Goal: Transaction & Acquisition: Book appointment/travel/reservation

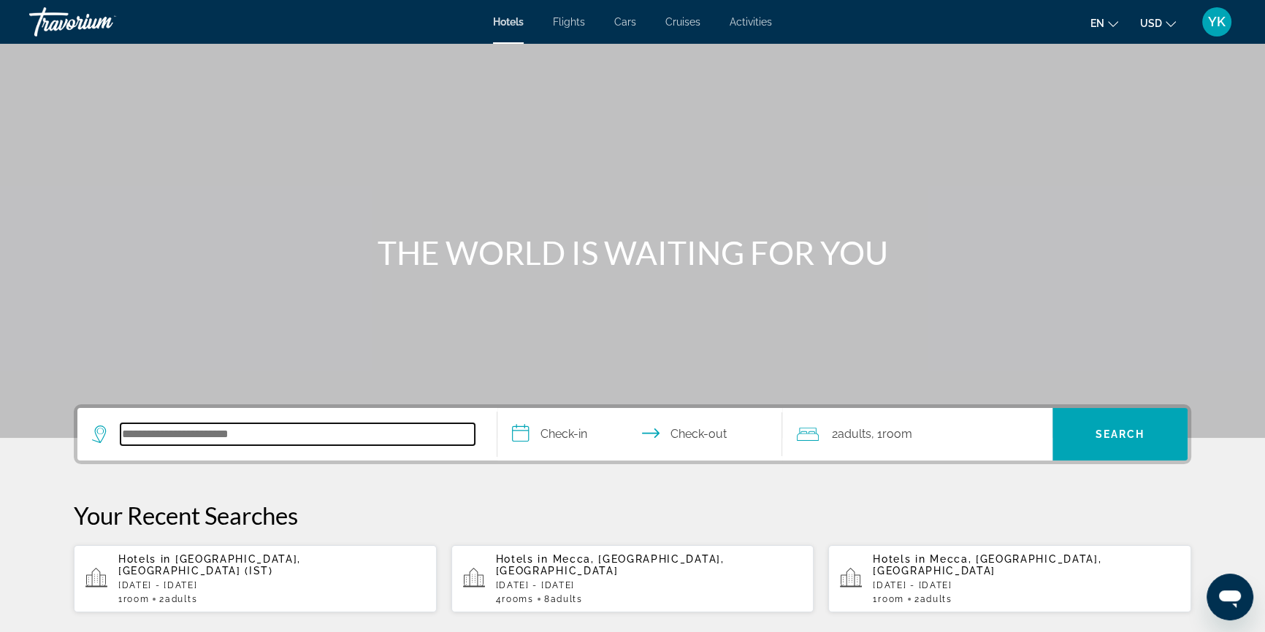
click at [196, 429] on input "Search hotel destination" at bounding box center [298, 435] width 354 height 22
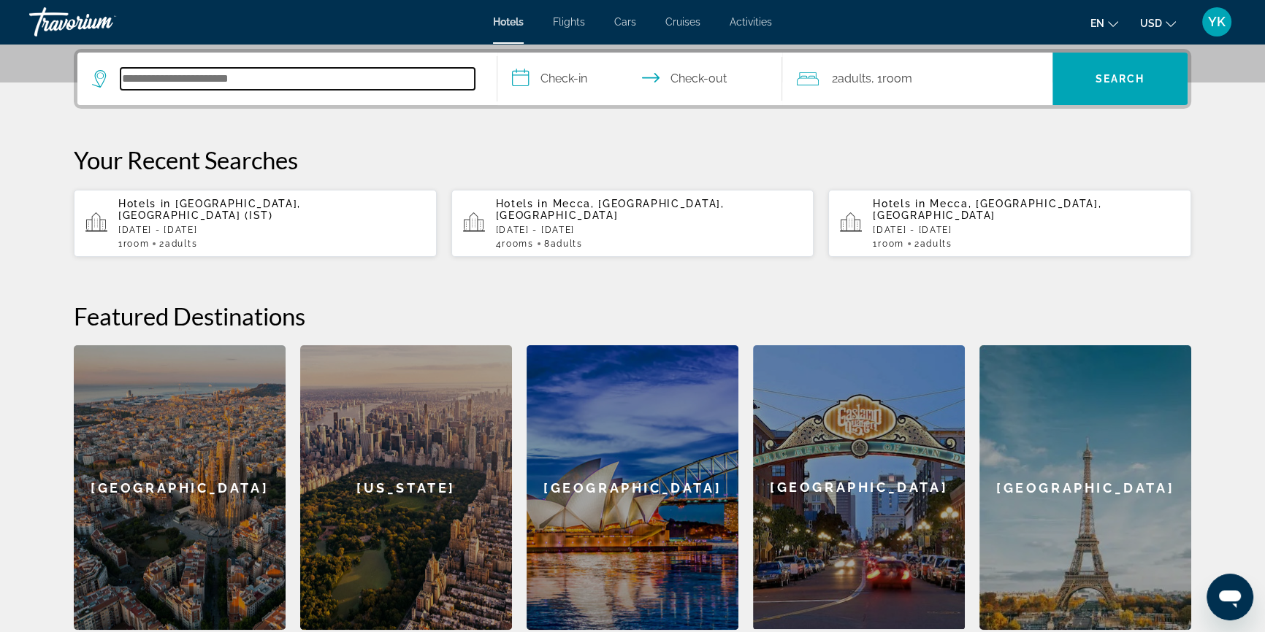
scroll to position [356, 0]
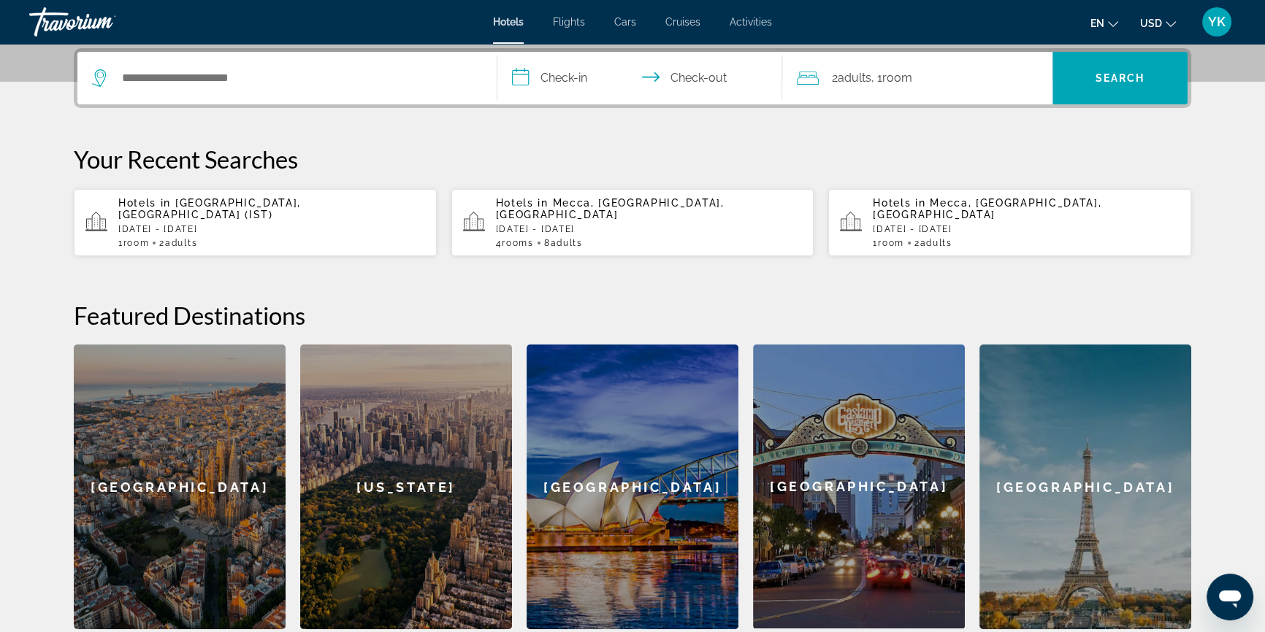
click at [213, 224] on p "[DATE] - [DATE]" at bounding box center [271, 229] width 307 height 10
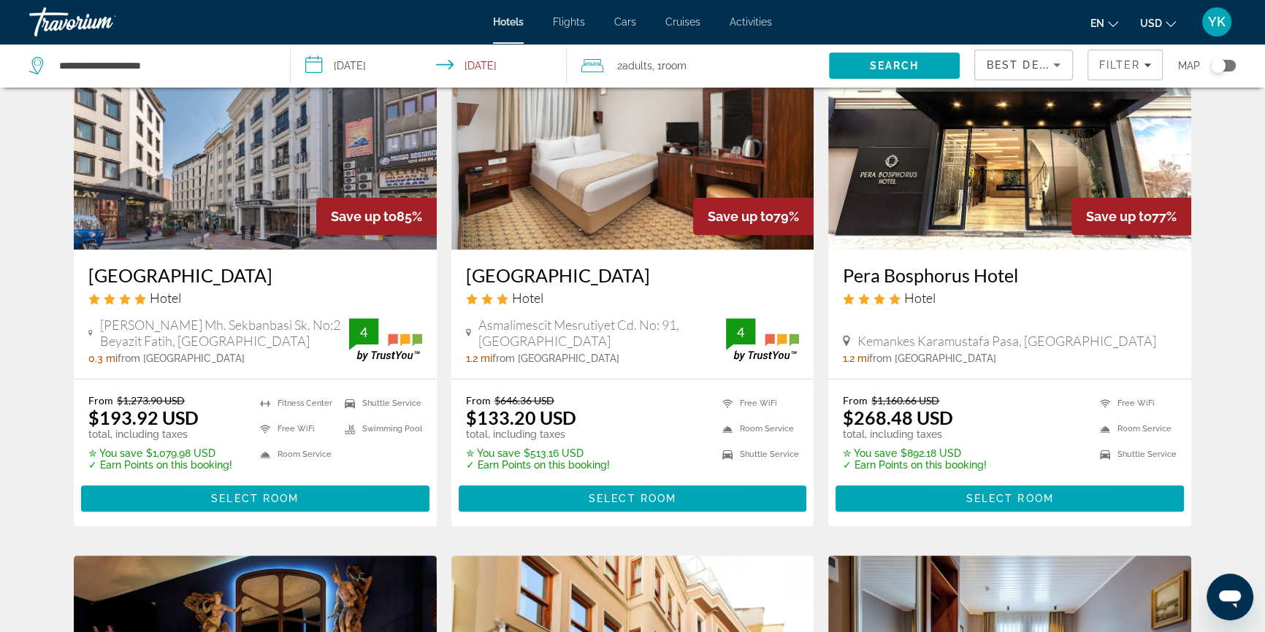
scroll to position [664, 0]
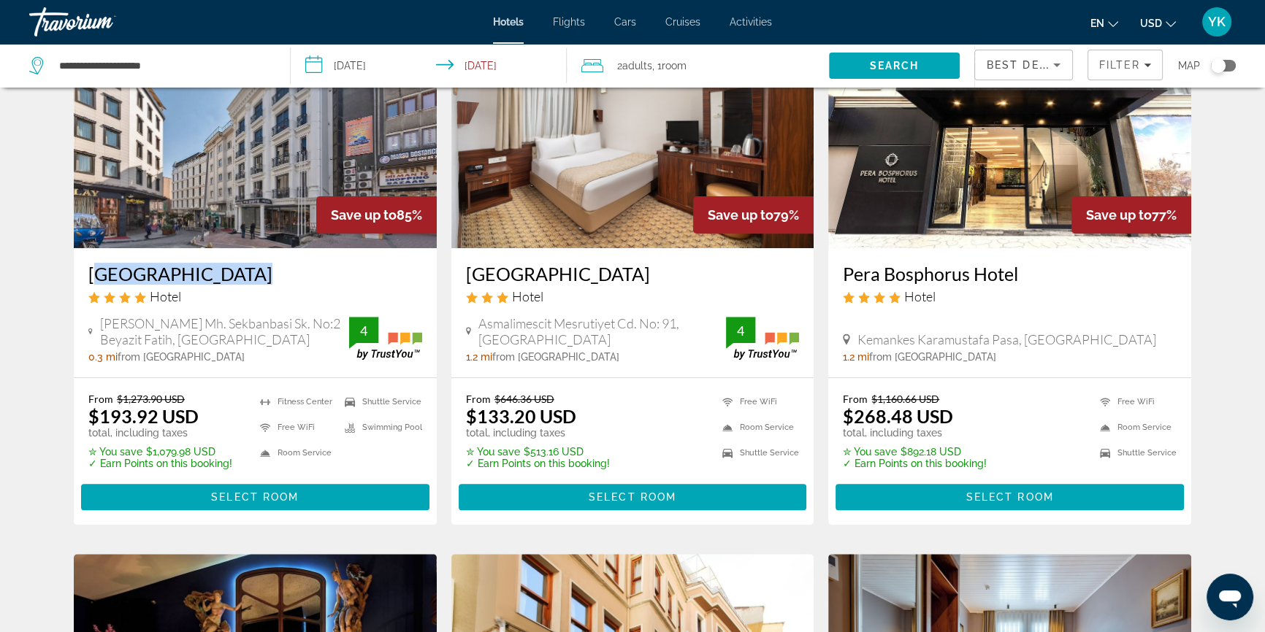
drag, startPoint x: 83, startPoint y: 274, endPoint x: 222, endPoint y: 273, distance: 138.8
click at [222, 273] on div "[GEOGRAPHIC_DATA] Hotel [PERSON_NAME] Mh. Sekbanbasi Sk. No:2 [GEOGRAPHIC_DATA]…" at bounding box center [255, 312] width 363 height 129
copy h3 "[GEOGRAPHIC_DATA]"
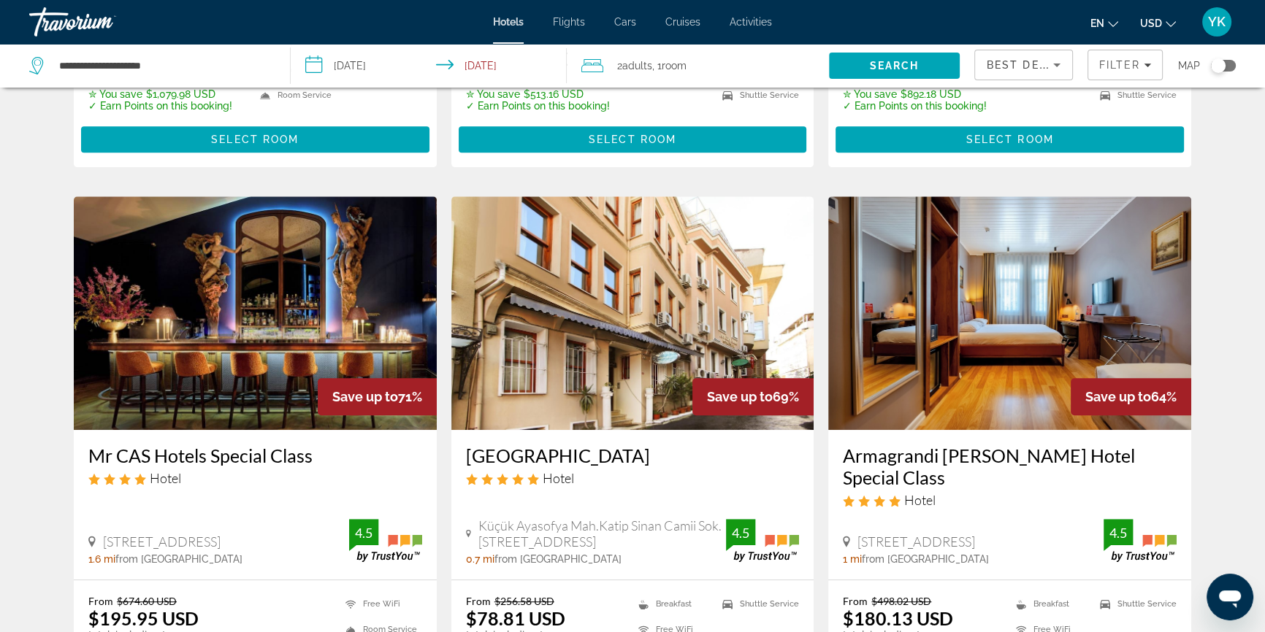
scroll to position [796, 0]
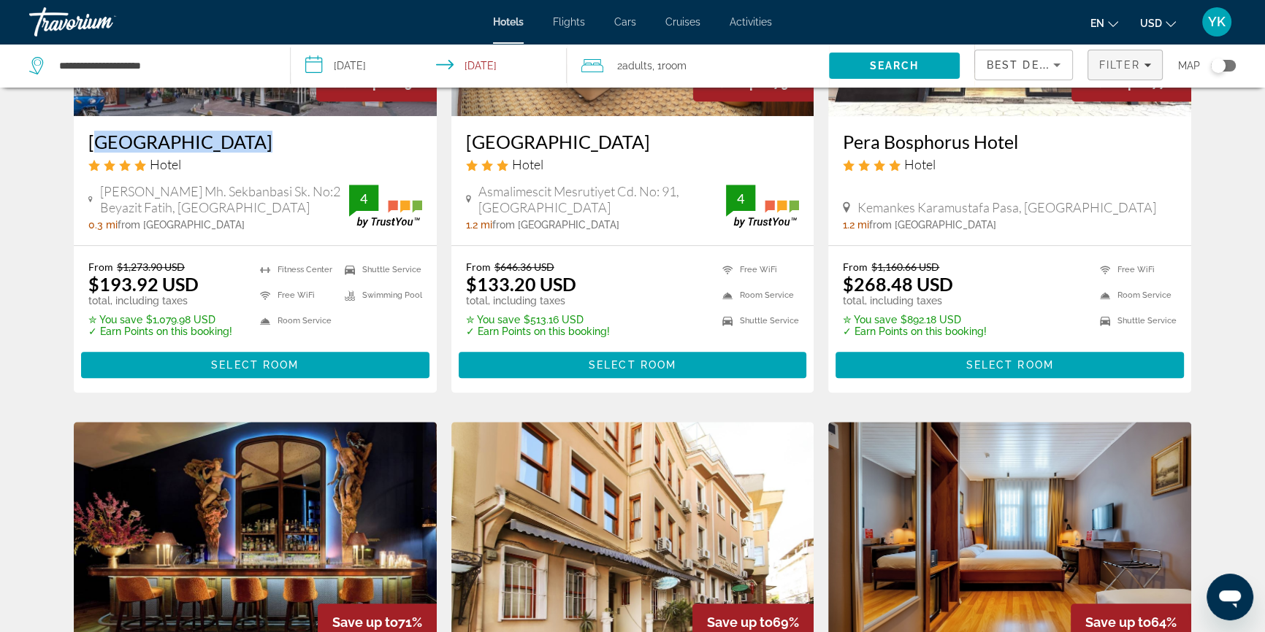
click at [1117, 61] on span "Filter" at bounding box center [1120, 65] width 42 height 12
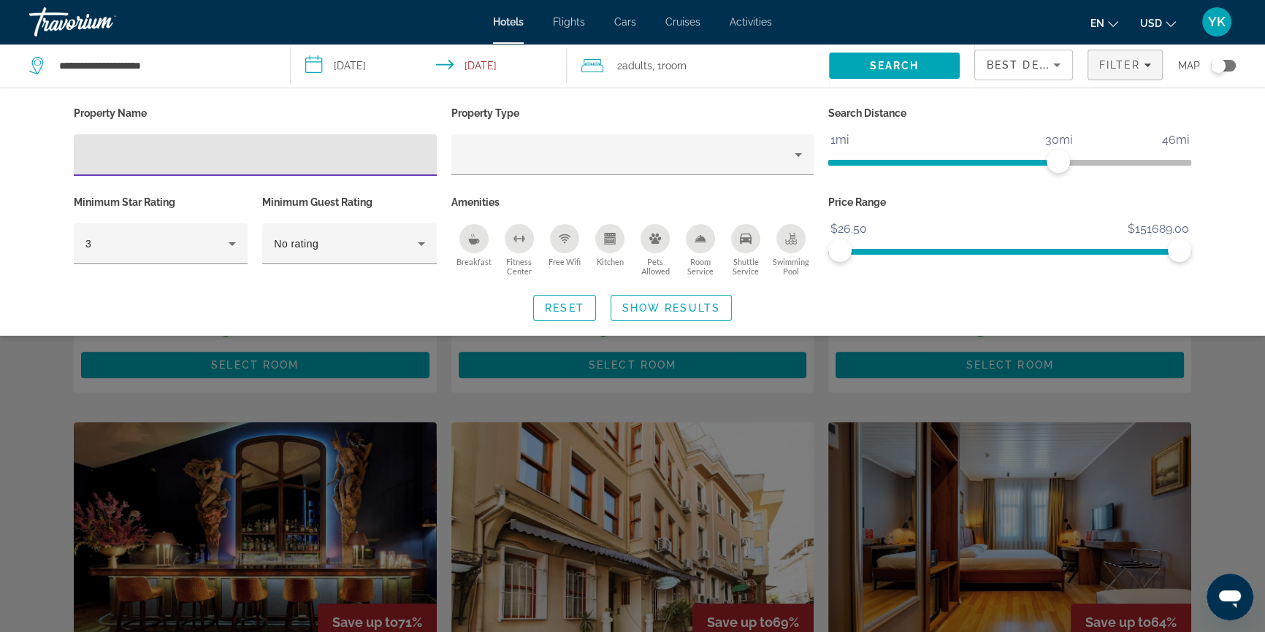
click at [234, 156] on input "Hotel Filters" at bounding box center [255, 156] width 340 height 18
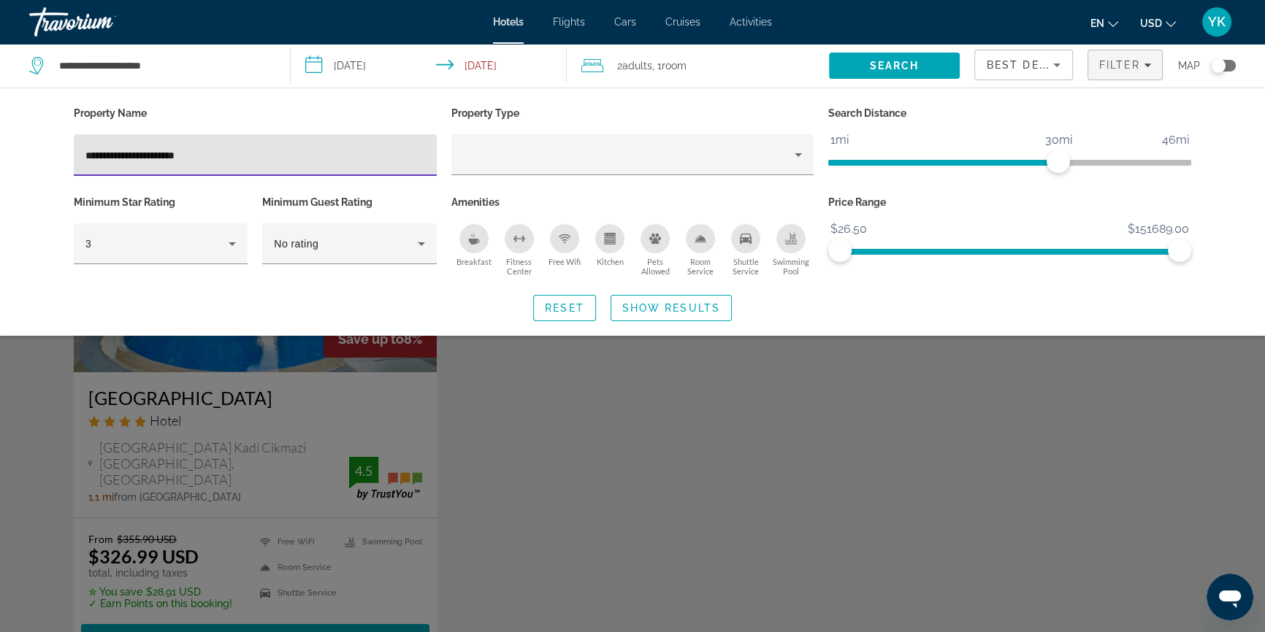
type input "**********"
click at [643, 460] on div "Search widget" at bounding box center [632, 425] width 1265 height 413
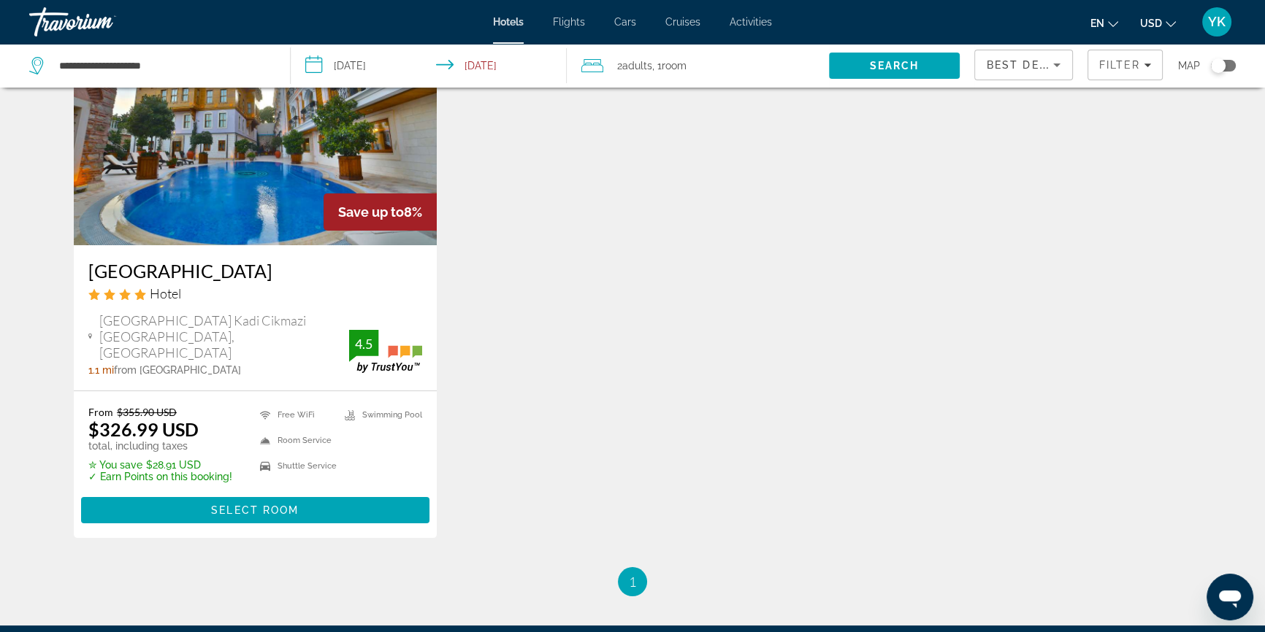
scroll to position [132, 0]
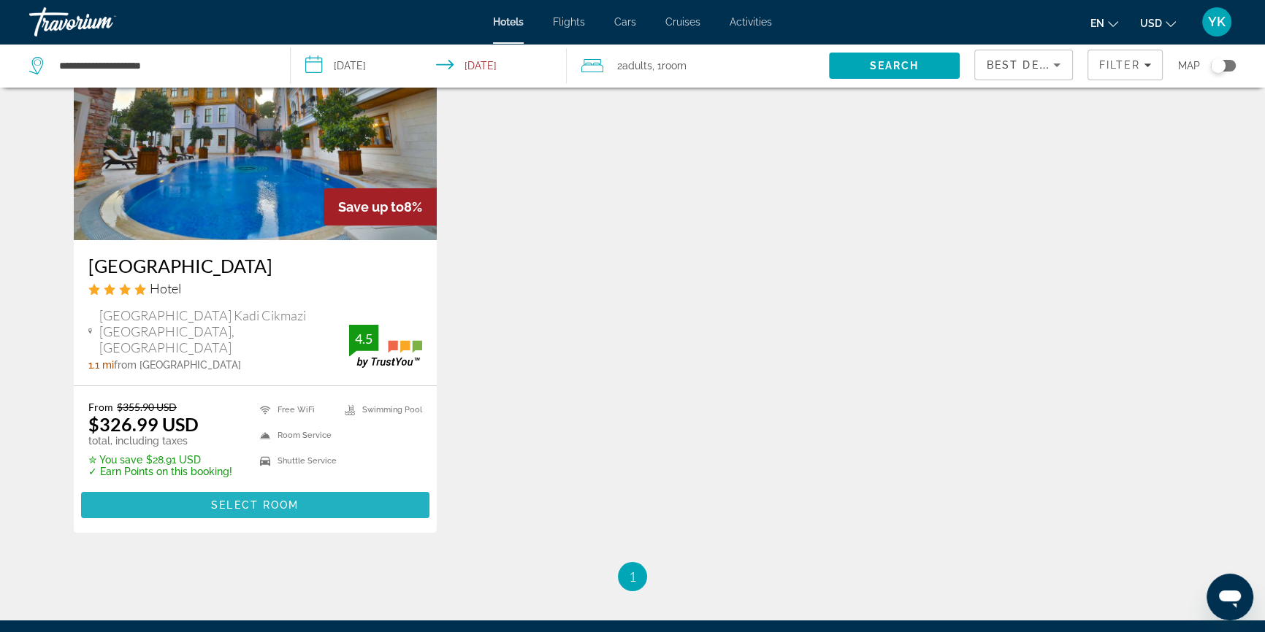
click at [301, 488] on span "Main content" at bounding box center [255, 505] width 348 height 35
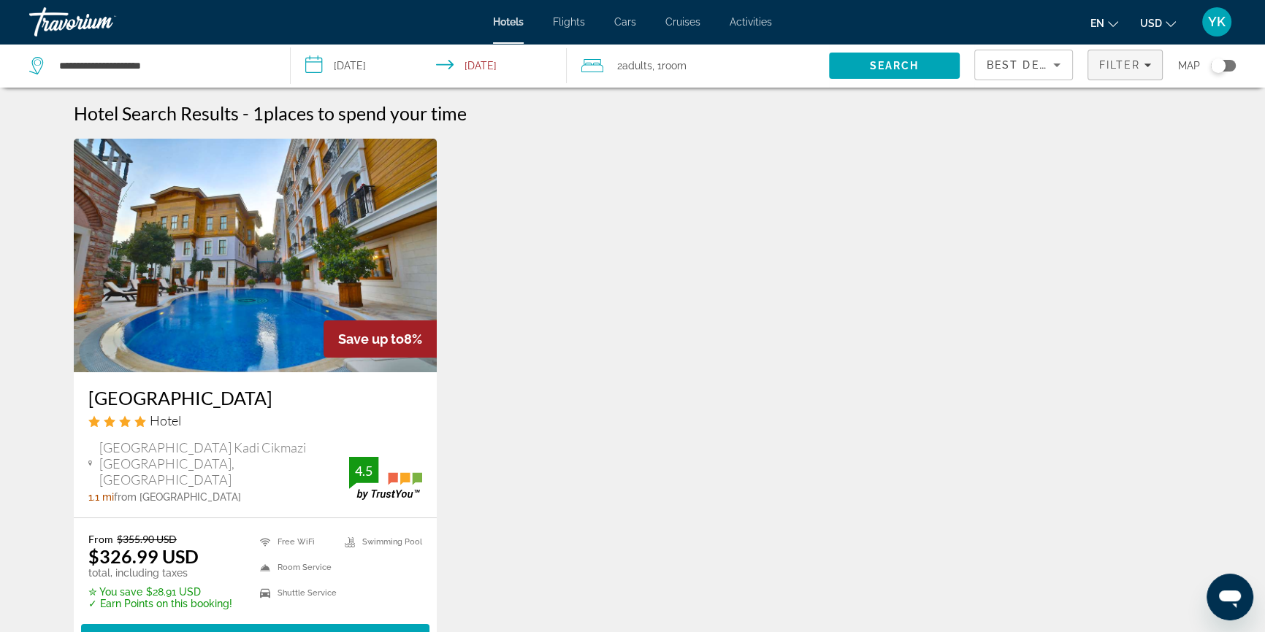
click at [1109, 67] on span "Filter" at bounding box center [1120, 65] width 42 height 12
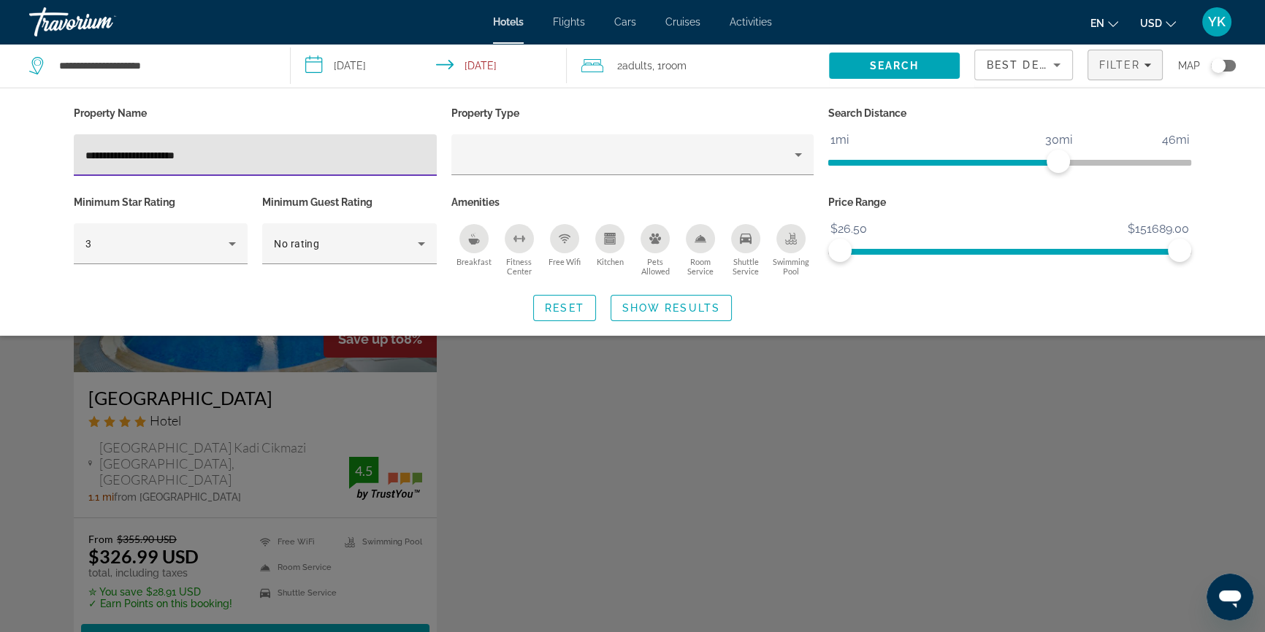
drag, startPoint x: 218, startPoint y: 154, endPoint x: 0, endPoint y: 165, distance: 217.9
click at [0, 165] on div "**********" at bounding box center [632, 212] width 1265 height 248
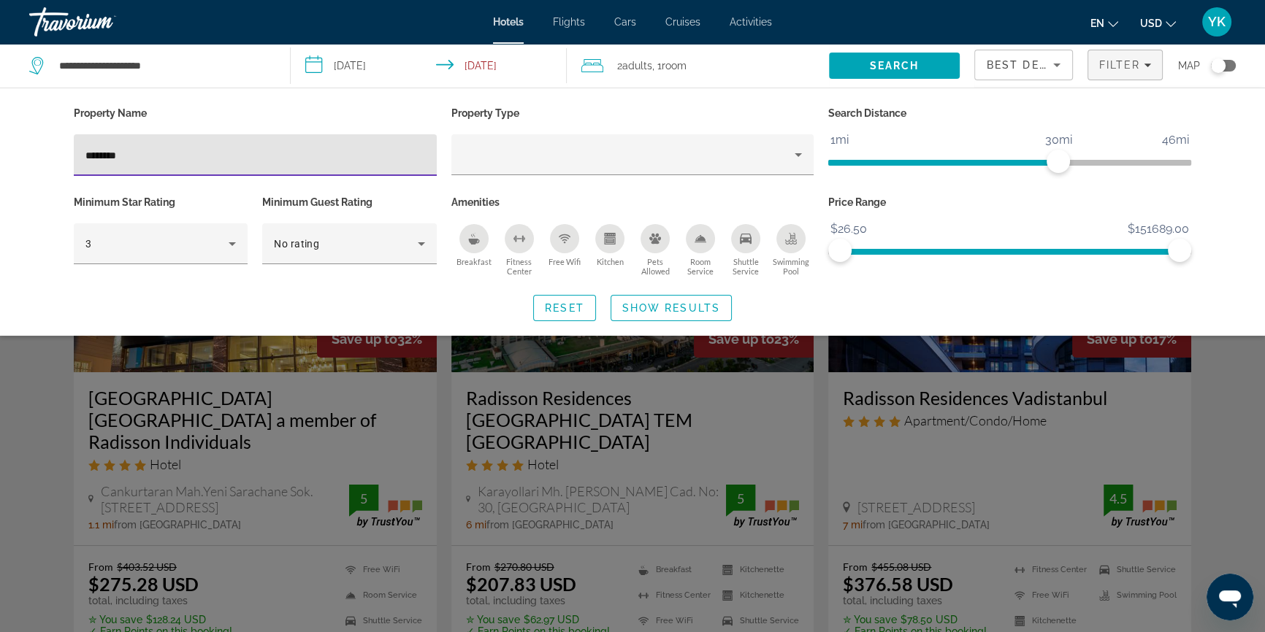
click at [226, 157] on input "********" at bounding box center [255, 156] width 340 height 18
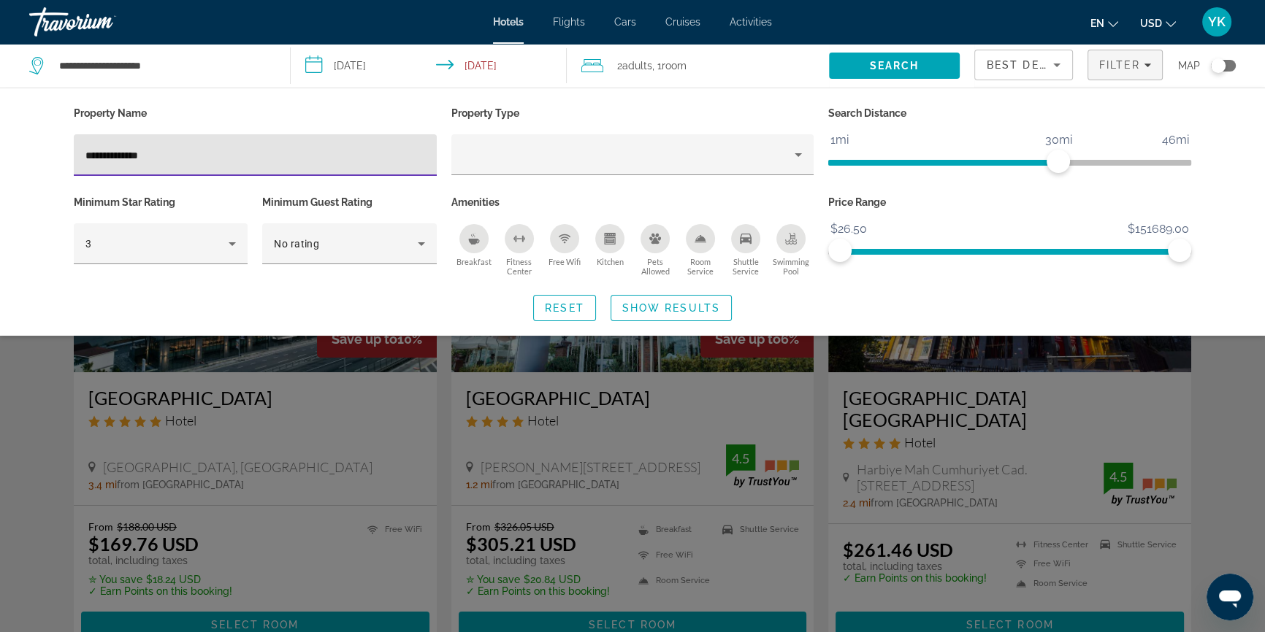
type input "**********"
click at [1219, 418] on div "Search widget" at bounding box center [632, 425] width 1265 height 413
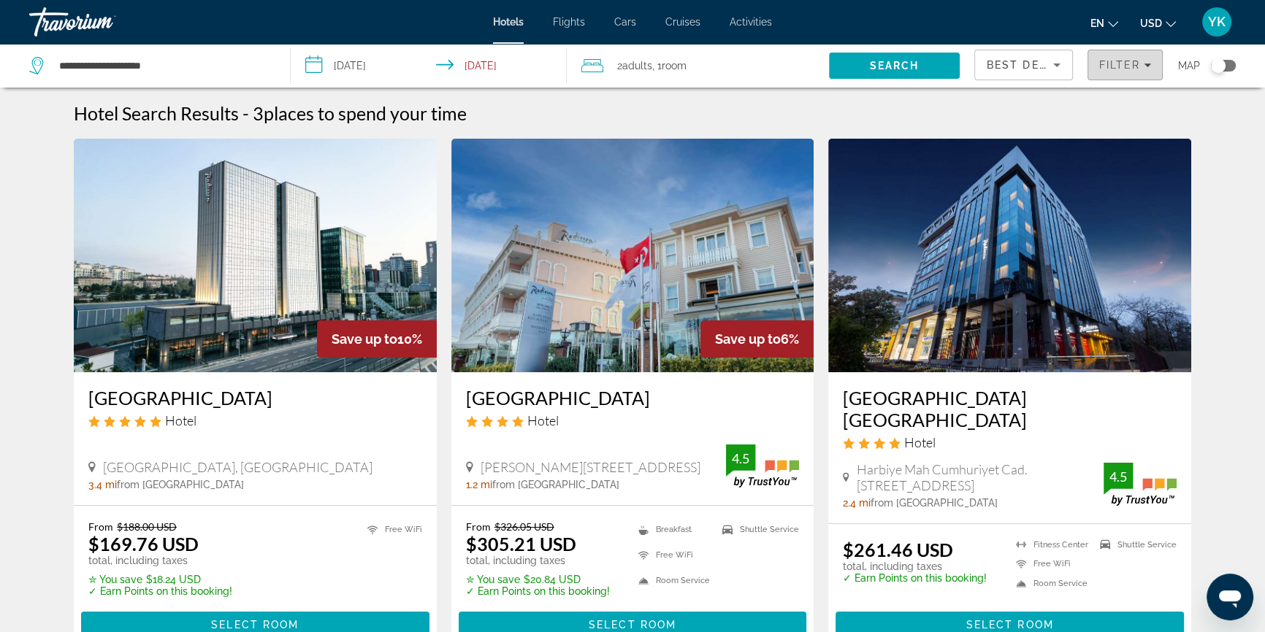
click at [1105, 63] on span "Filter" at bounding box center [1120, 65] width 42 height 12
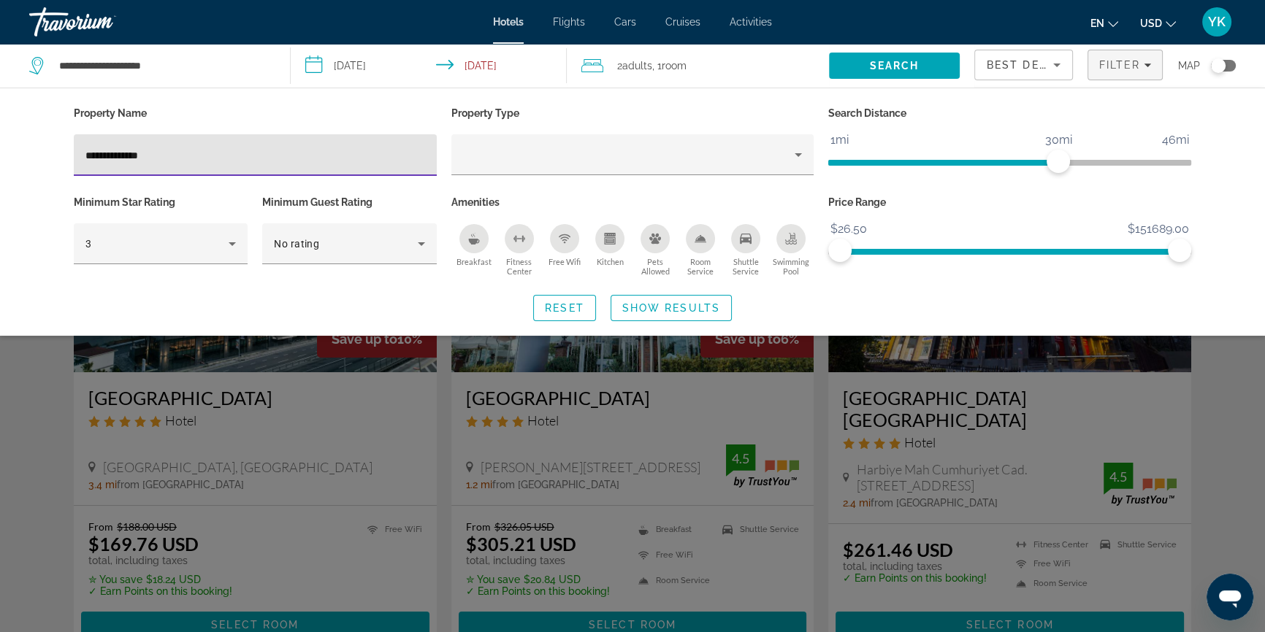
drag, startPoint x: 156, startPoint y: 154, endPoint x: 0, endPoint y: 153, distance: 156.3
click at [0, 153] on div "**********" at bounding box center [632, 212] width 1265 height 248
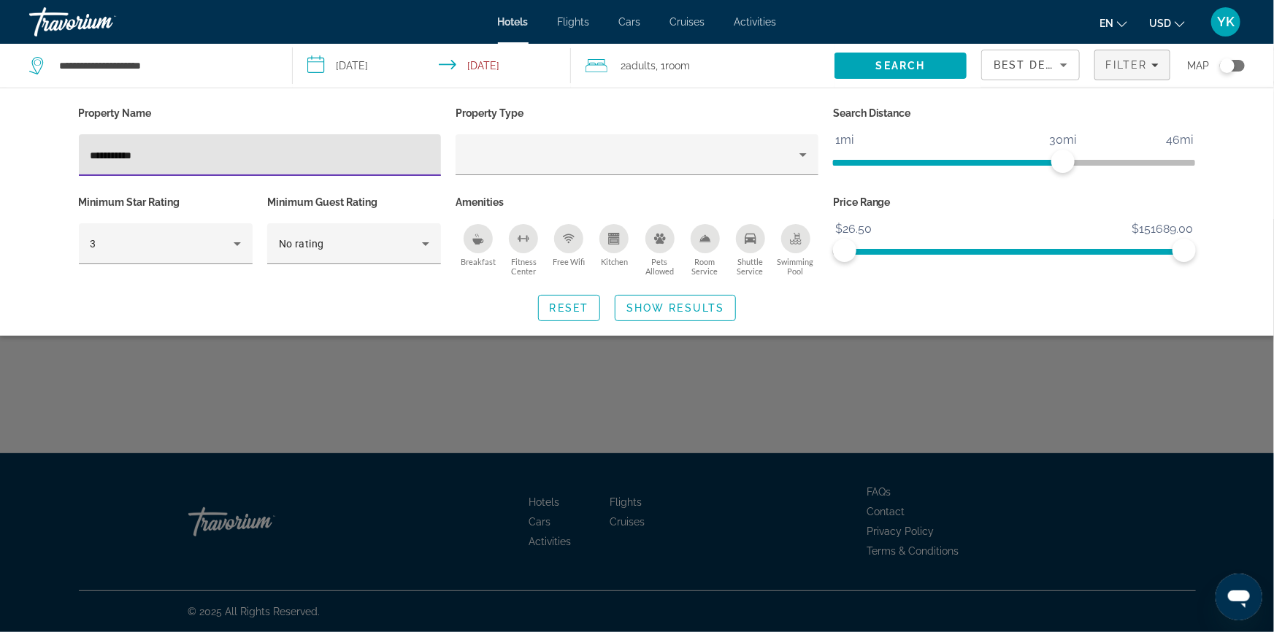
drag, startPoint x: 159, startPoint y: 153, endPoint x: 0, endPoint y: 156, distance: 159.2
click at [0, 156] on div "**********" at bounding box center [637, 212] width 1274 height 248
type input "**********"
click at [756, 295] on div "Reset Show Results" at bounding box center [637, 308] width 1117 height 26
drag, startPoint x: 191, startPoint y: 153, endPoint x: 0, endPoint y: 153, distance: 190.6
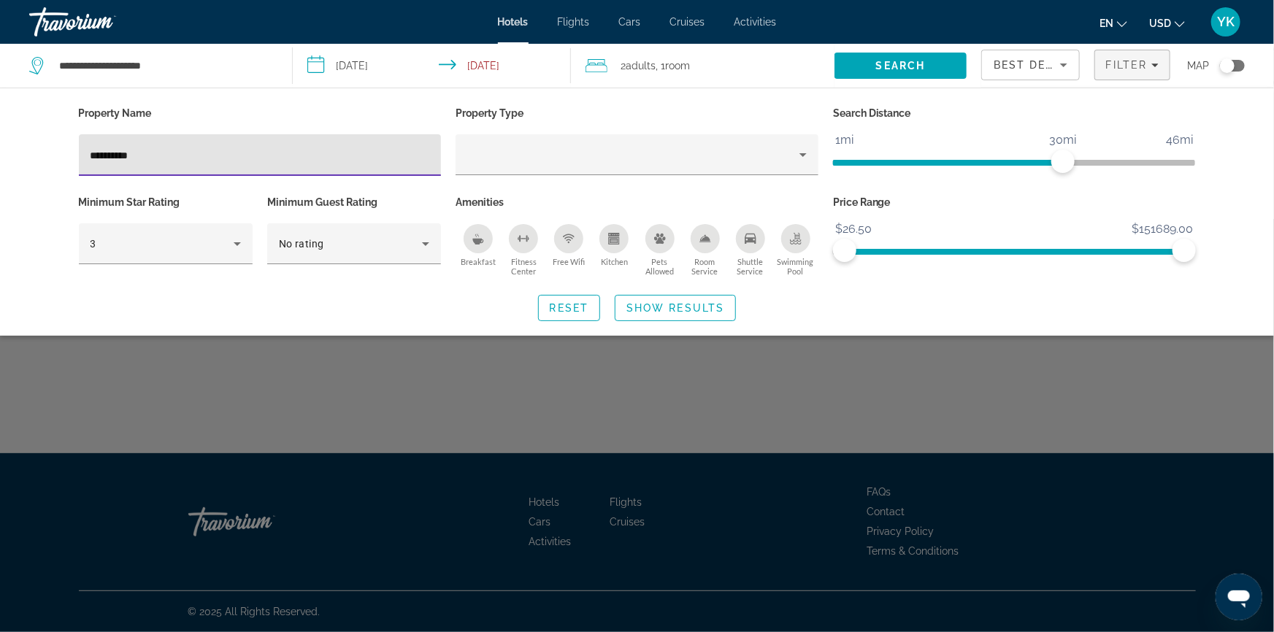
click at [0, 153] on div "**********" at bounding box center [637, 212] width 1274 height 248
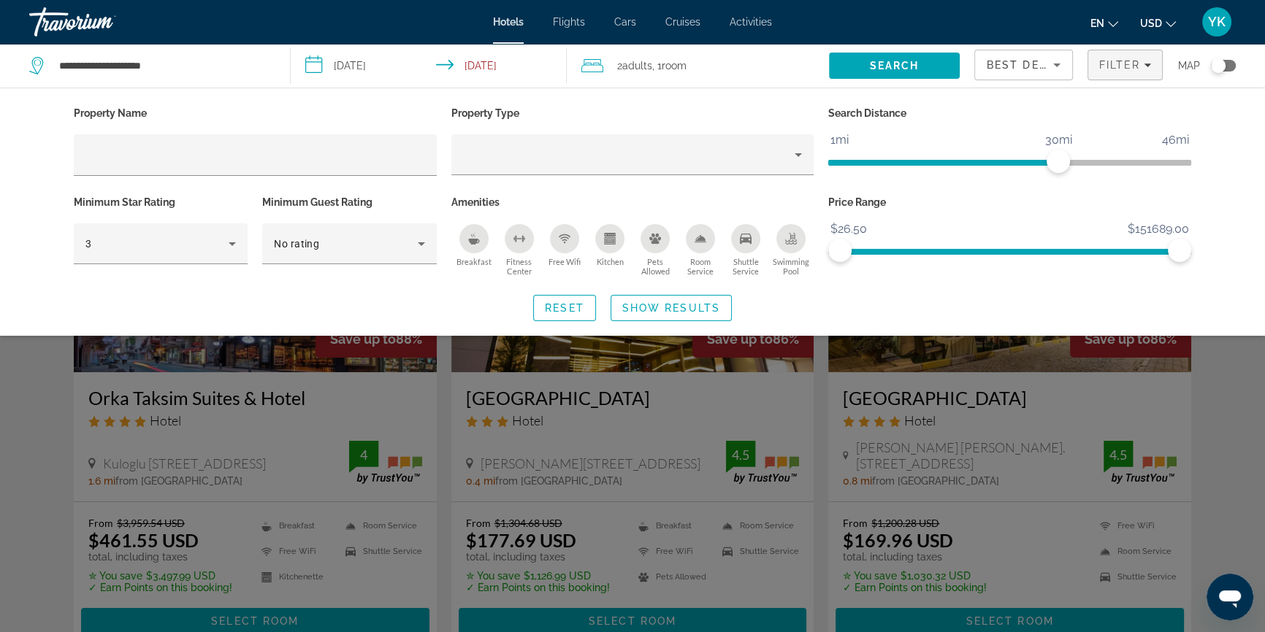
click at [1238, 399] on div "Search widget" at bounding box center [632, 425] width 1265 height 413
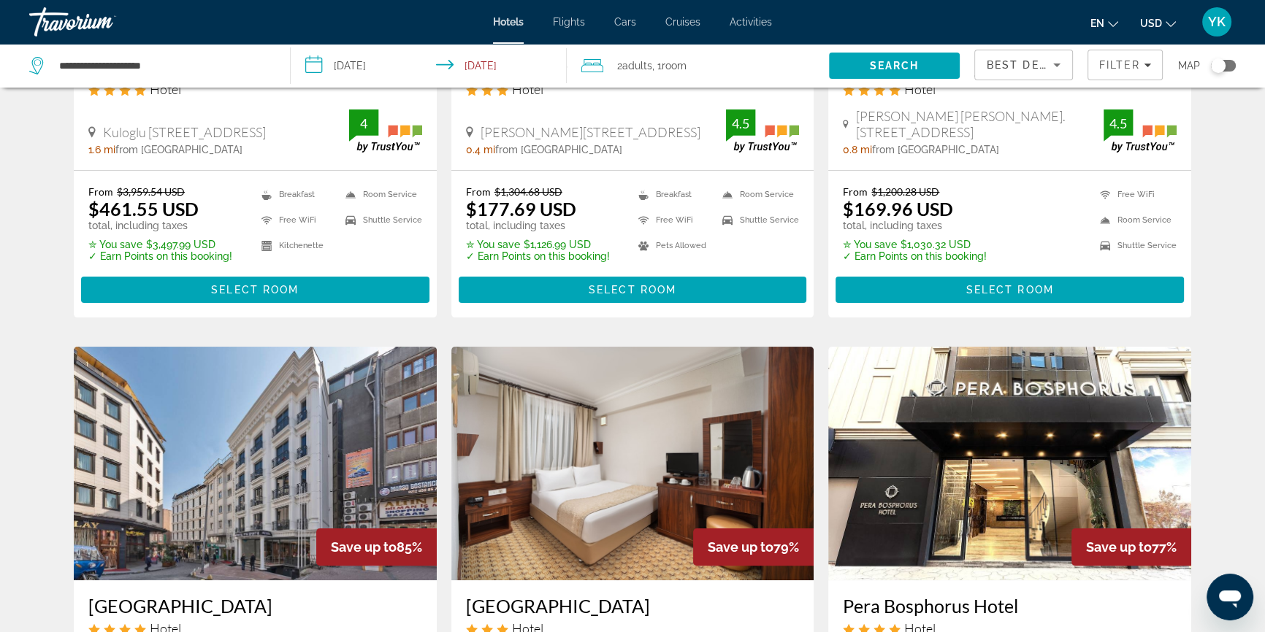
scroll to position [265, 0]
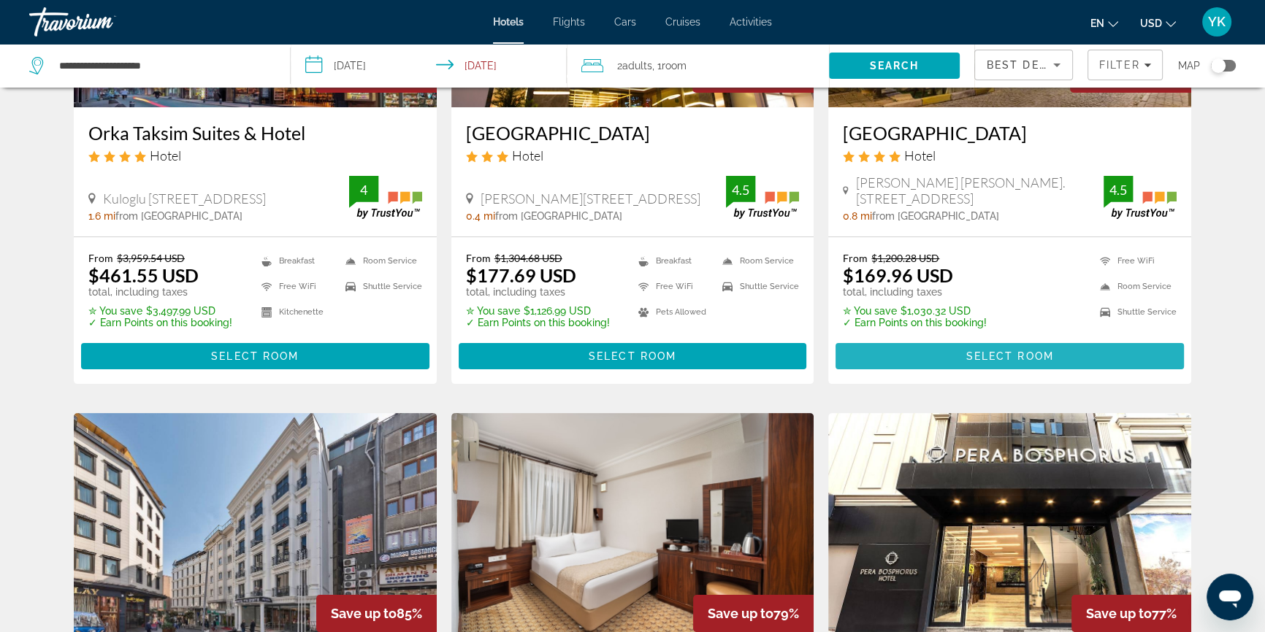
click at [1082, 356] on span "Main content" at bounding box center [1009, 356] width 348 height 35
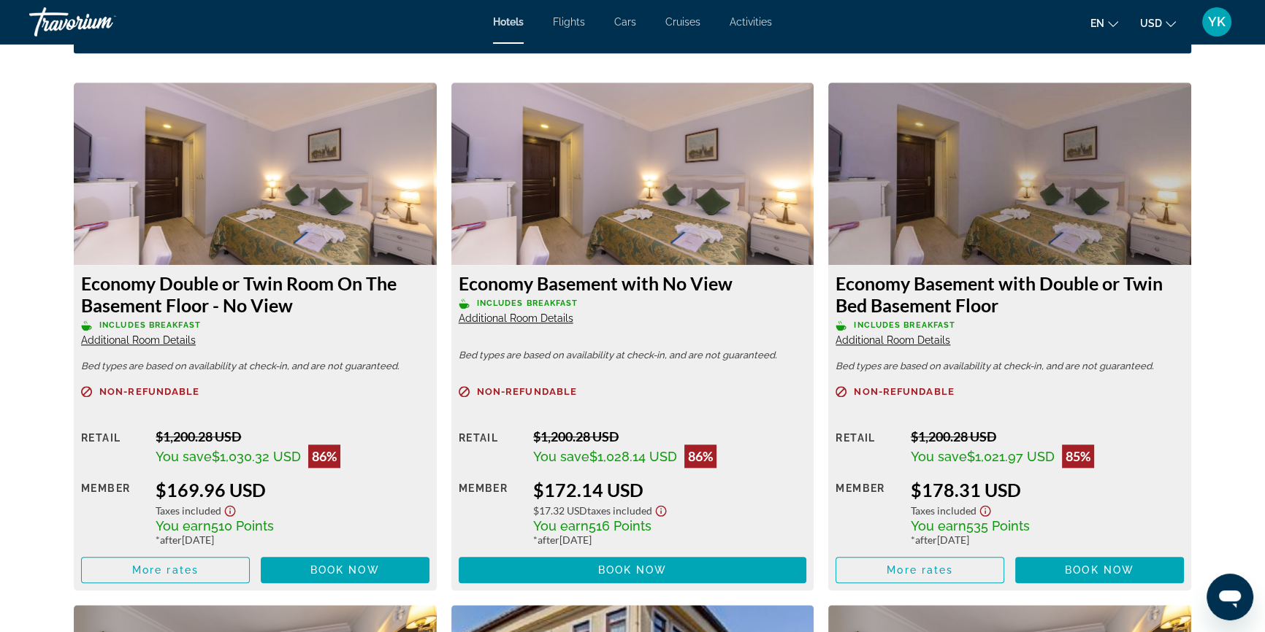
scroll to position [2058, 0]
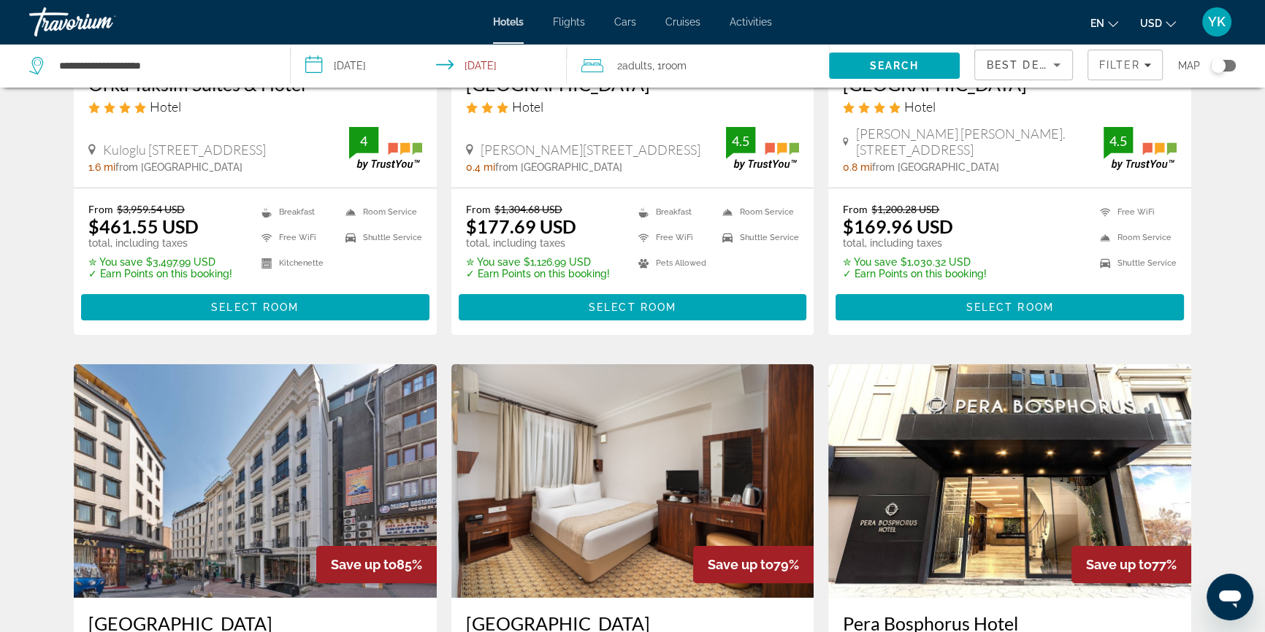
scroll to position [464, 0]
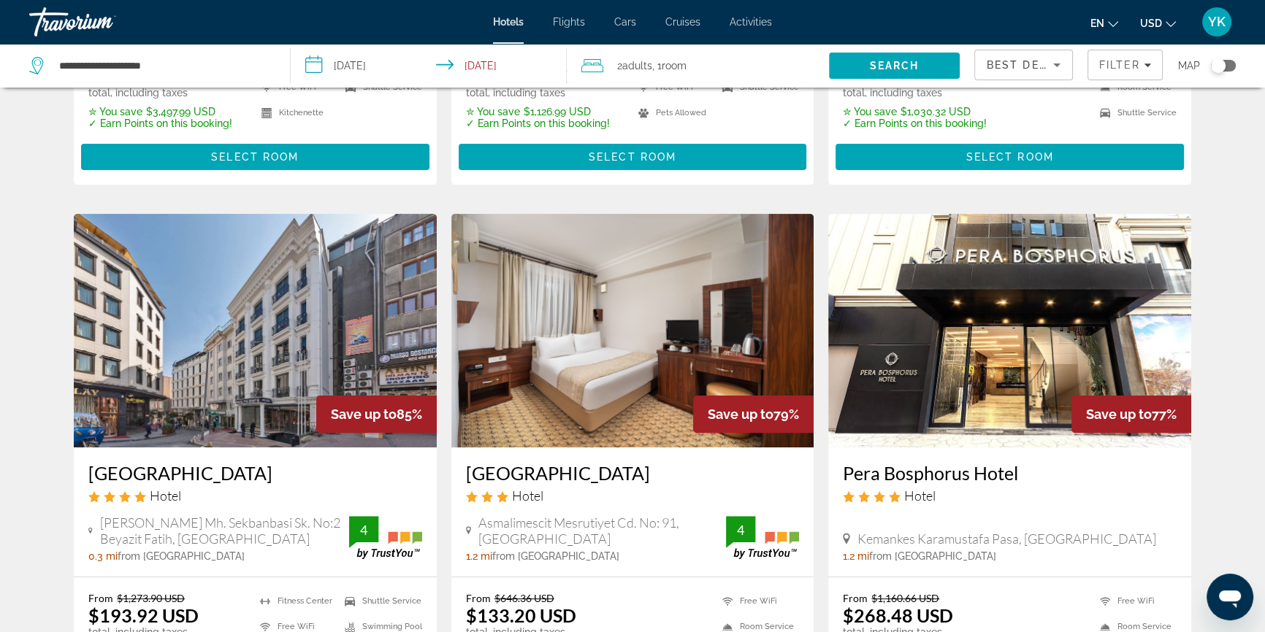
click at [93, 473] on h3 "[GEOGRAPHIC_DATA]" at bounding box center [255, 473] width 334 height 22
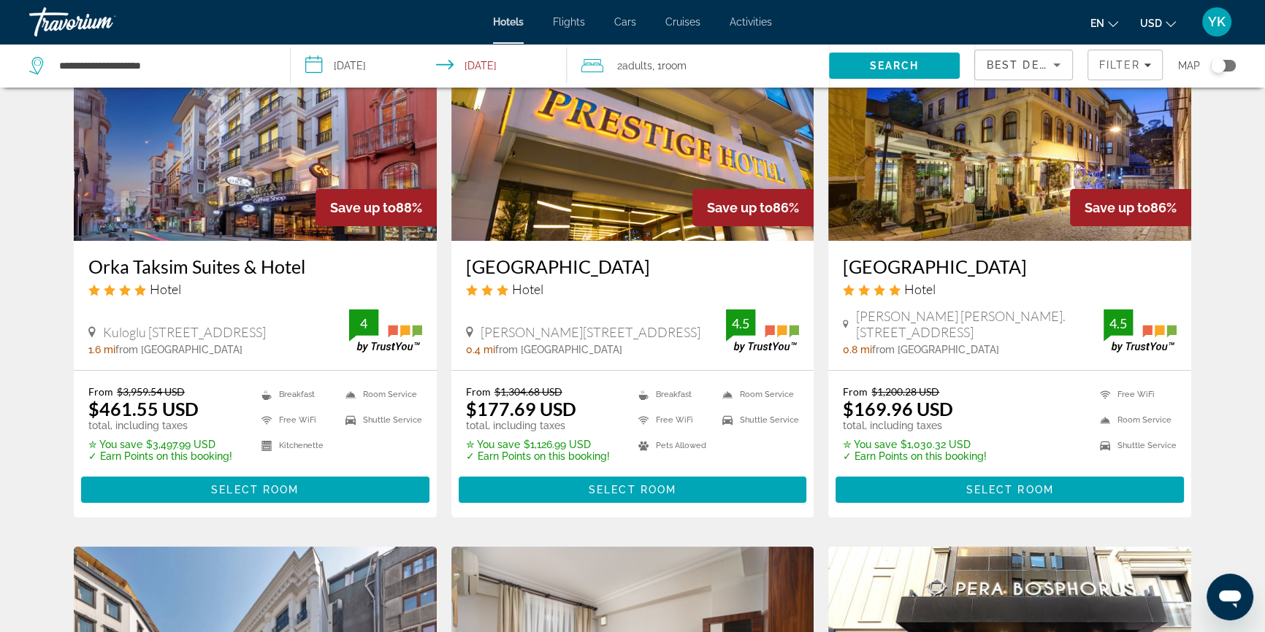
scroll to position [132, 0]
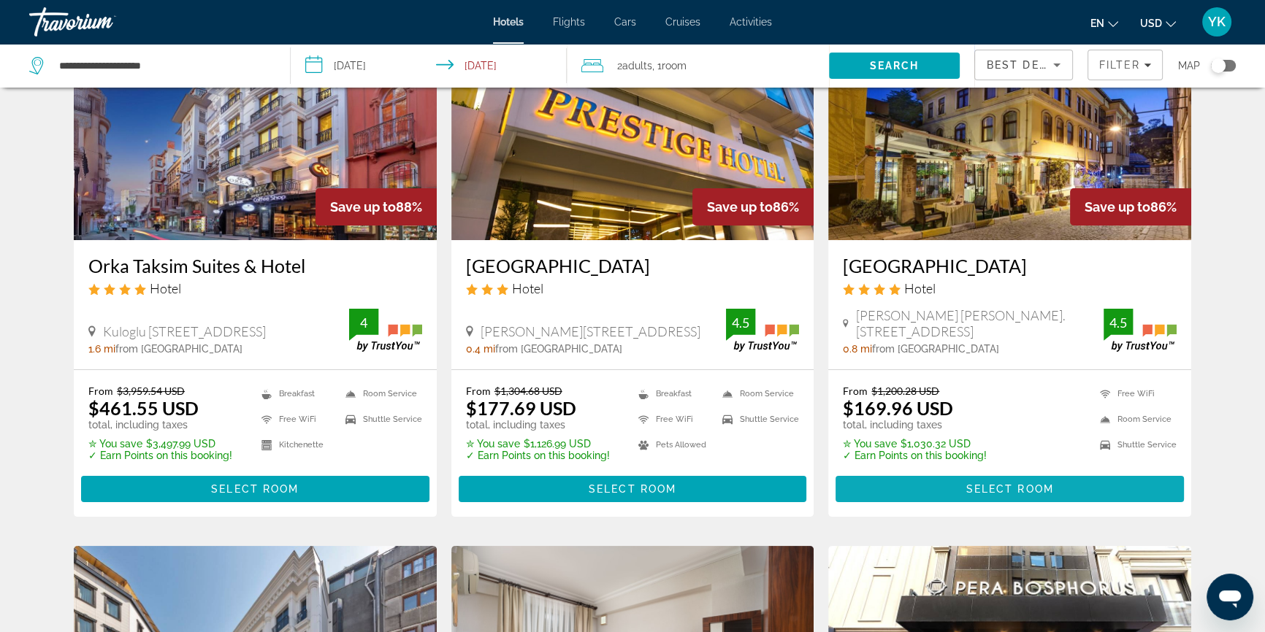
click at [1022, 489] on span "Select Room" at bounding box center [1010, 489] width 88 height 12
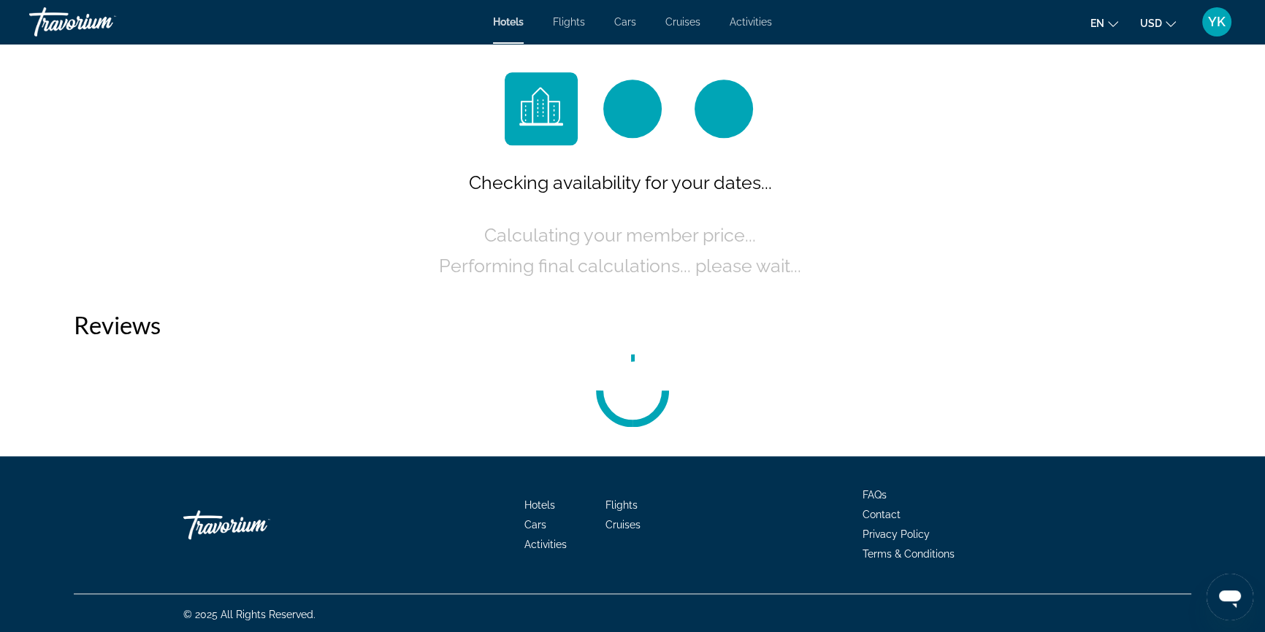
scroll to position [1999, 0]
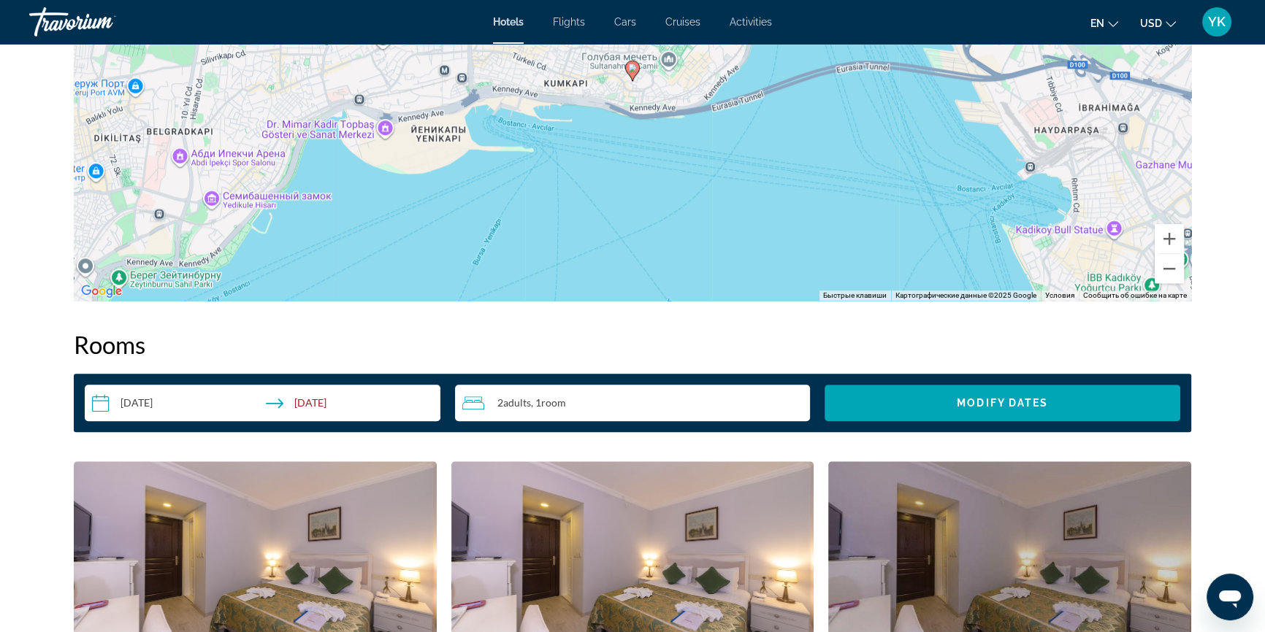
scroll to position [1534, 0]
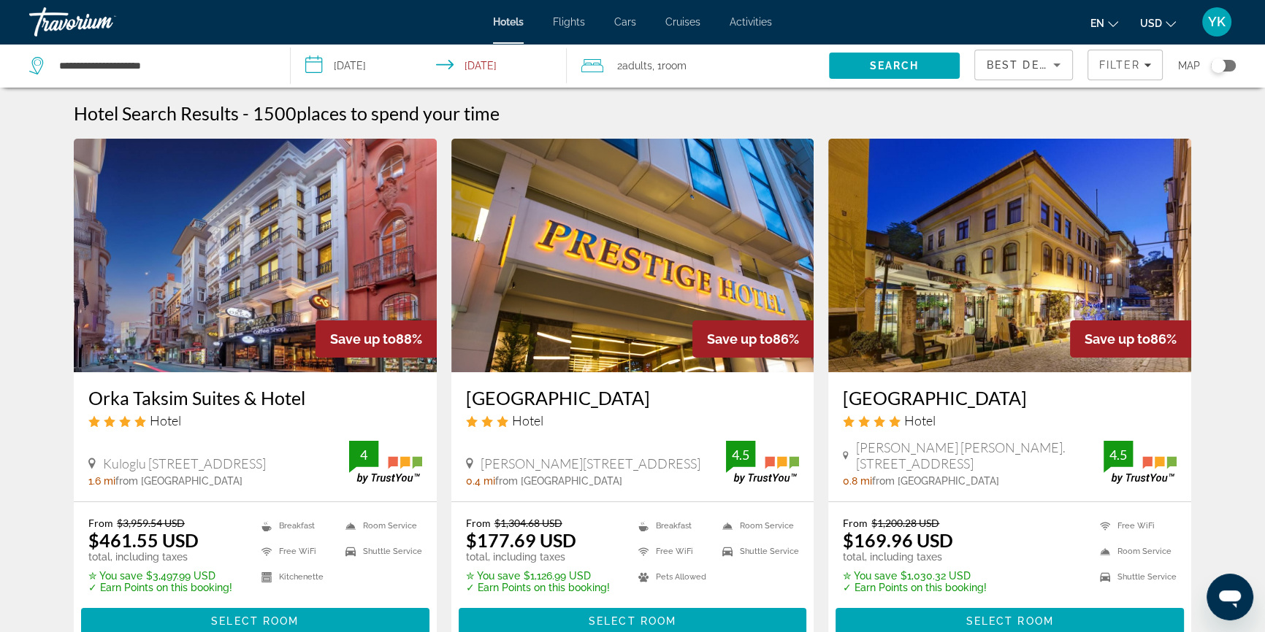
click at [949, 359] on img "Main content" at bounding box center [1009, 256] width 363 height 234
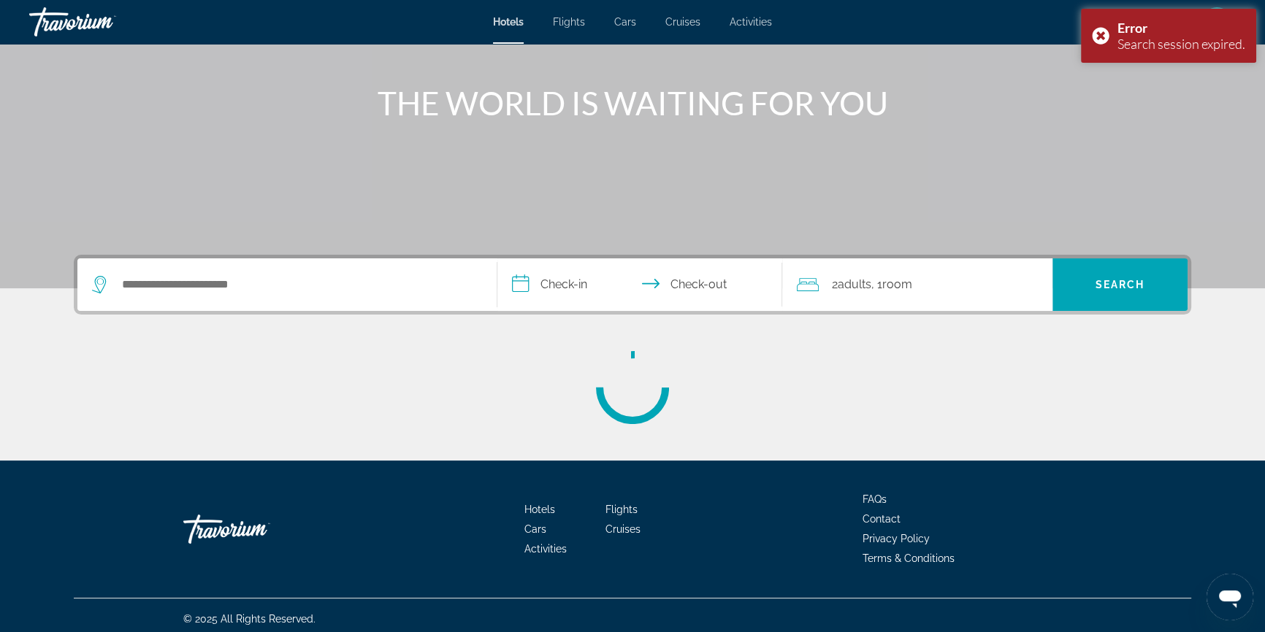
scroll to position [157, 0]
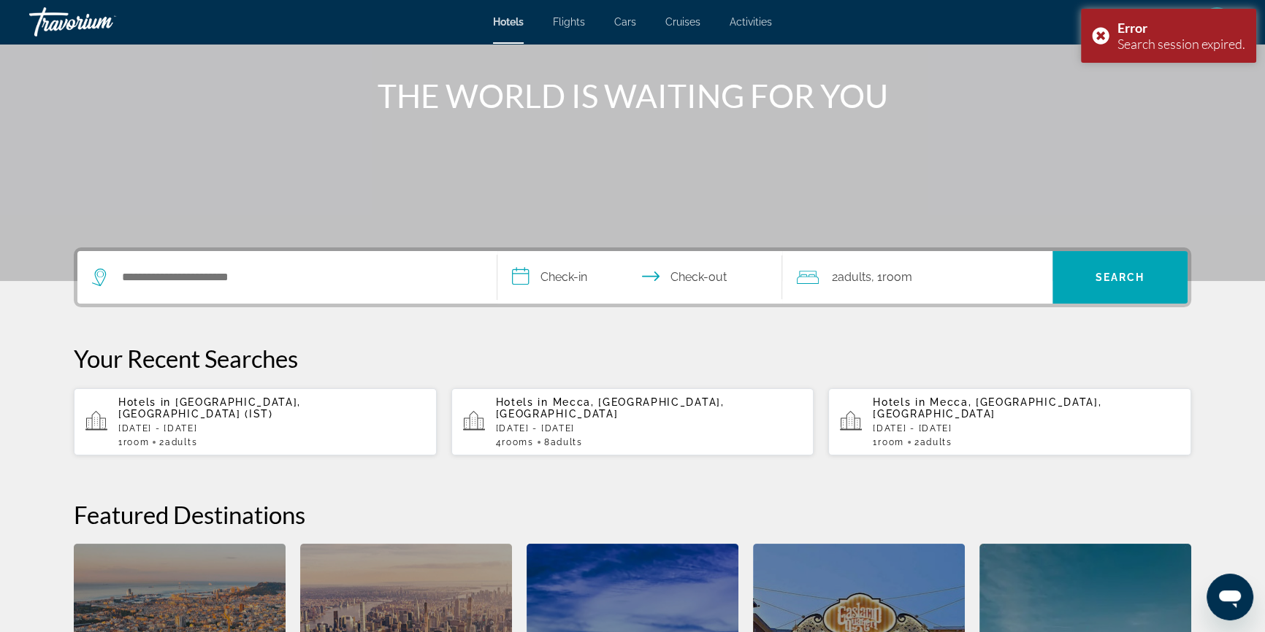
click at [205, 404] on span "[GEOGRAPHIC_DATA], [GEOGRAPHIC_DATA] (IST)" at bounding box center [209, 408] width 183 height 23
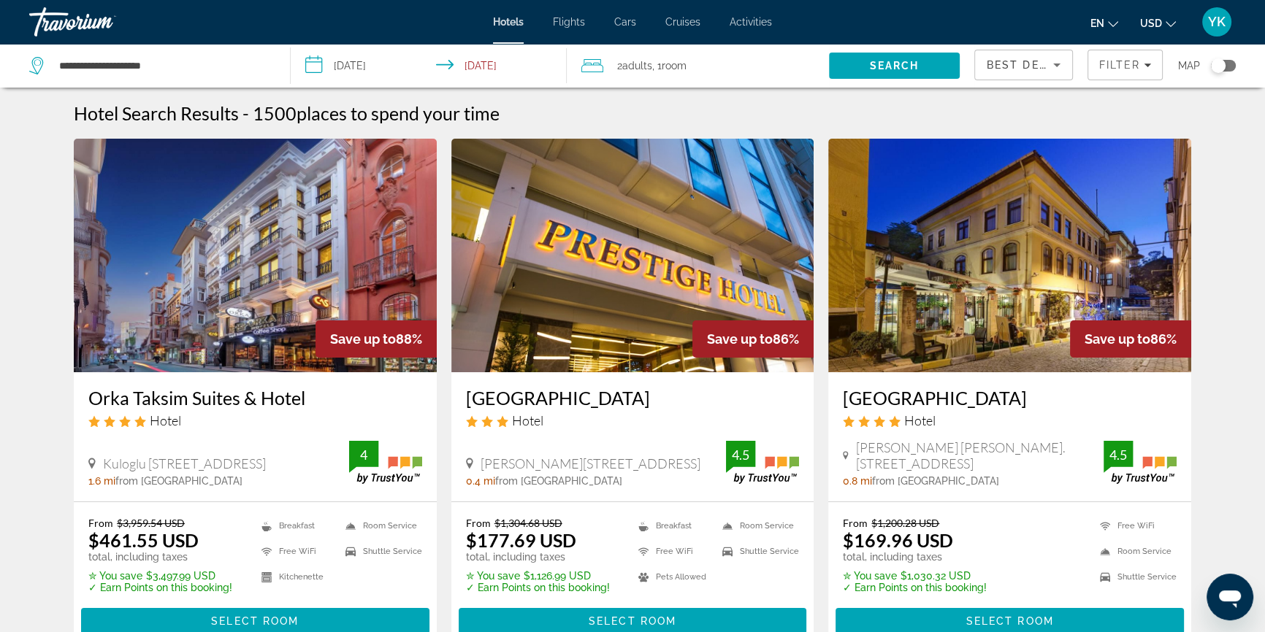
click at [933, 359] on img "Main content" at bounding box center [1009, 256] width 363 height 234
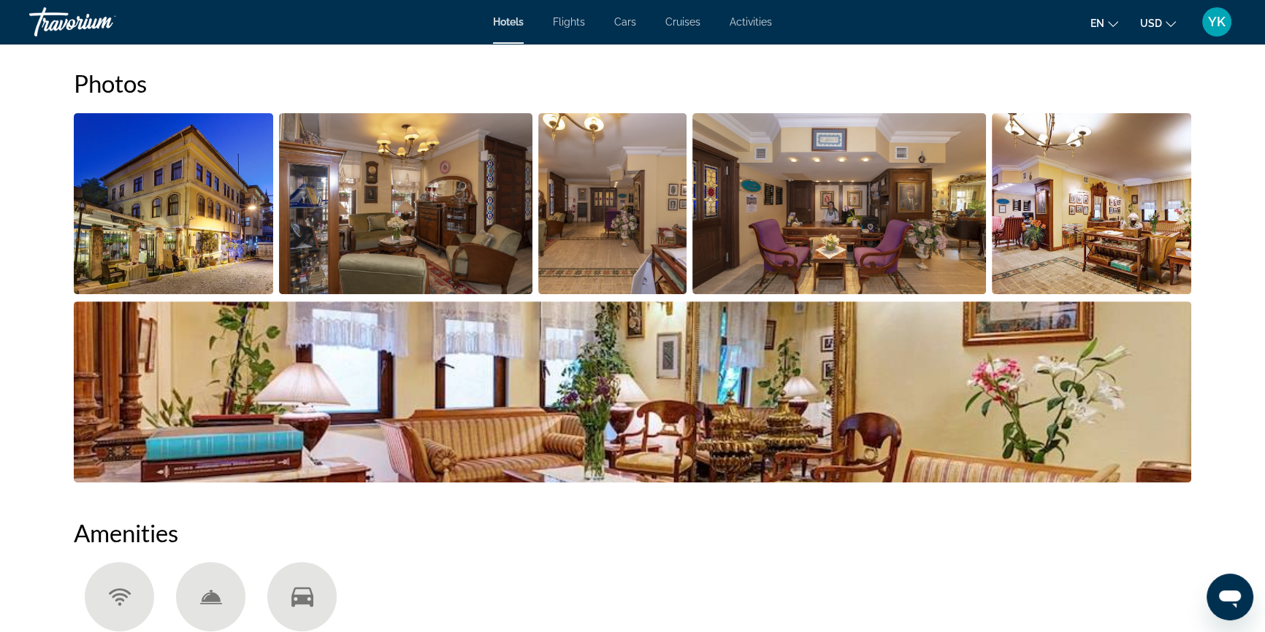
scroll to position [206, 0]
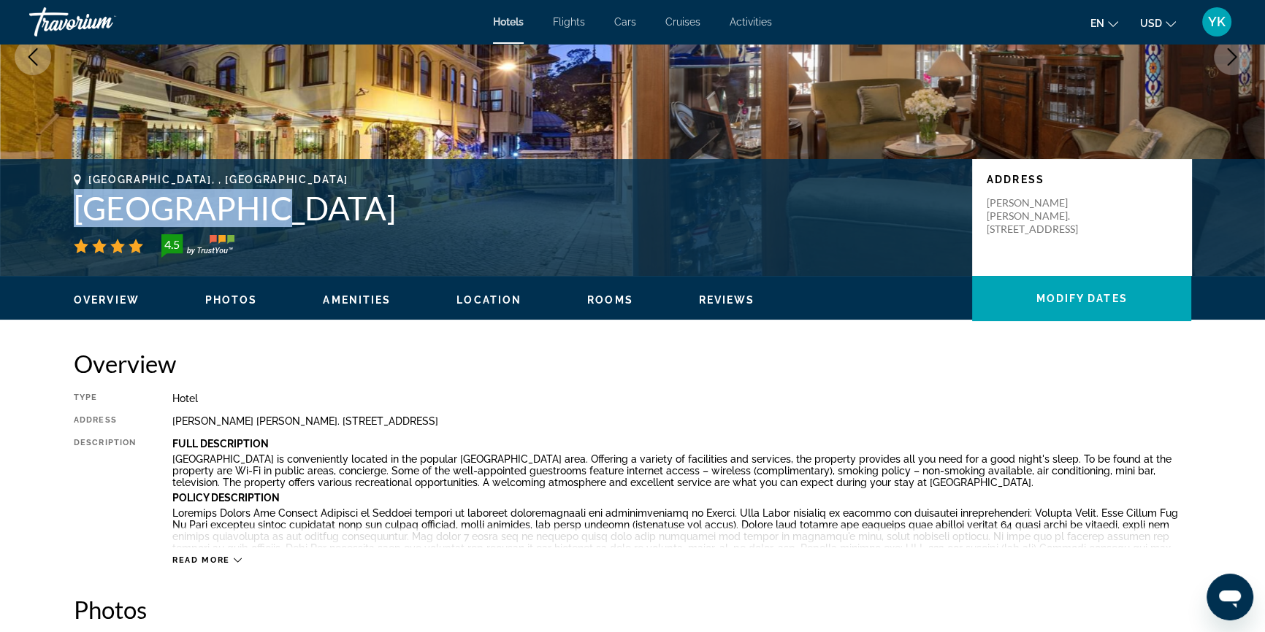
drag, startPoint x: 72, startPoint y: 210, endPoint x: 250, endPoint y: 199, distance: 177.8
click at [250, 199] on div "[GEOGRAPHIC_DATA], , [GEOGRAPHIC_DATA] 4.5 Address [GEOGRAPHIC_DATA][PERSON_NAM…" at bounding box center [633, 218] width 1176 height 88
copy h1 "[GEOGRAPHIC_DATA]"
